Goal: Find specific page/section: Find specific page/section

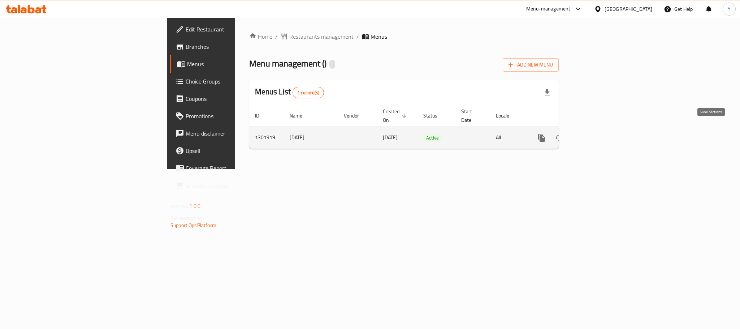
click at [602, 135] on link "enhanced table" at bounding box center [593, 137] width 17 height 17
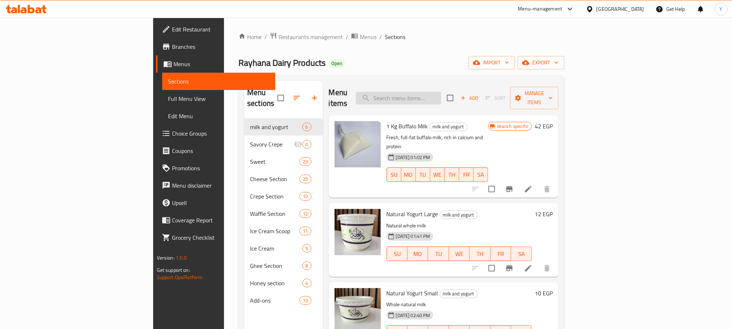
click at [441, 95] on input "search" at bounding box center [398, 98] width 85 height 13
paste input "dessert"
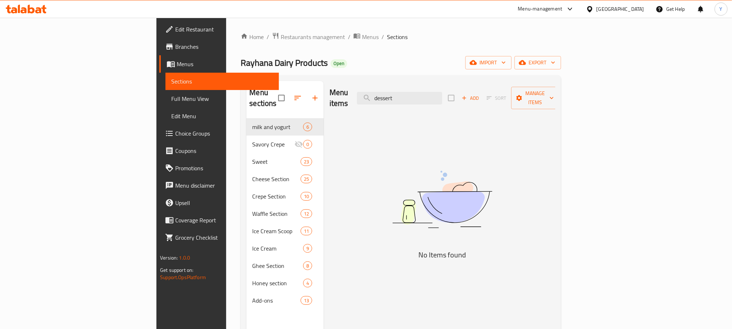
type input "dessert"
drag, startPoint x: 365, startPoint y: 83, endPoint x: 276, endPoint y: 76, distance: 89.1
click at [278, 80] on div "Menu sections milk and yogurt 6 Savory Crepe 0 Sweet 23 Cheese Section 25 Crepe…" at bounding box center [400, 245] width 320 height 340
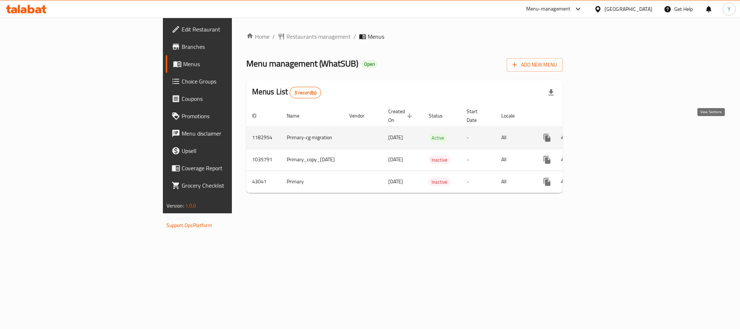
click at [608, 129] on link "enhanced table" at bounding box center [598, 137] width 17 height 17
